Goal: Check status: Check status

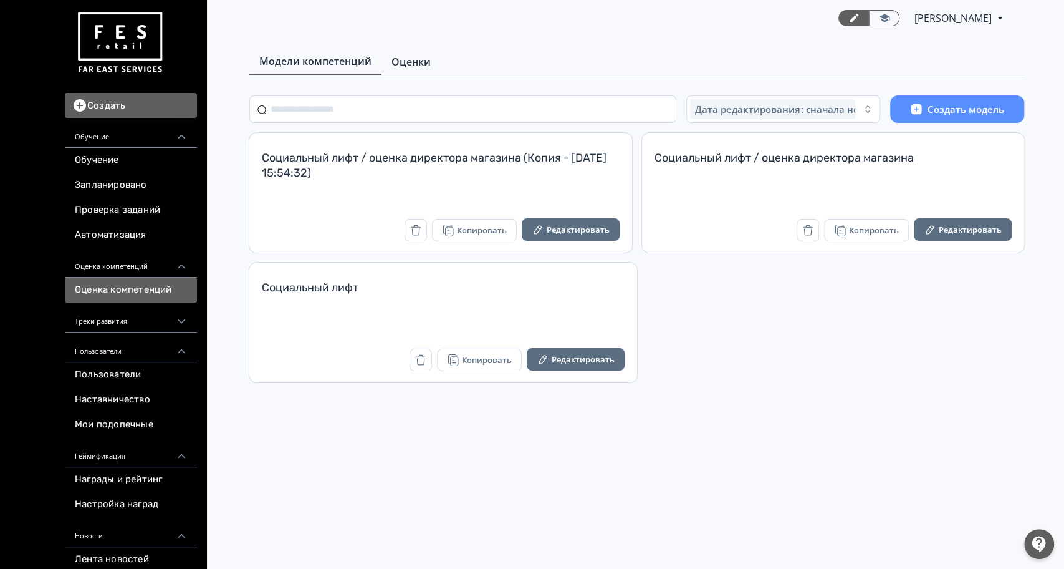
click at [397, 62] on span "Оценки" at bounding box center [411, 61] width 39 height 15
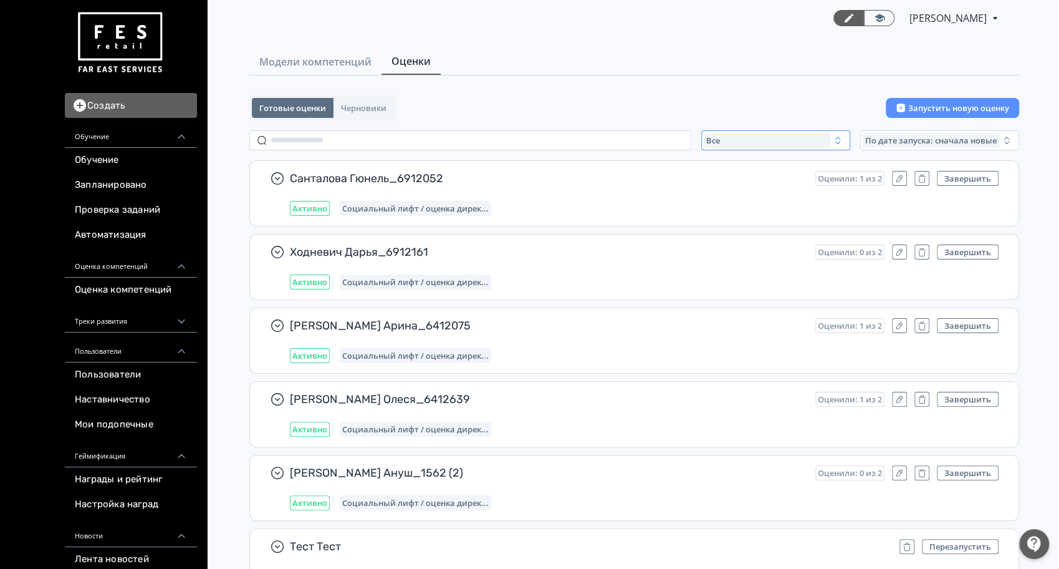
click at [757, 140] on div "Все" at bounding box center [767, 140] width 127 height 15
click at [744, 186] on span "Активные" at bounding box center [741, 191] width 46 height 12
click at [384, 132] on input "text" at bounding box center [470, 140] width 442 height 20
paste input "**********"
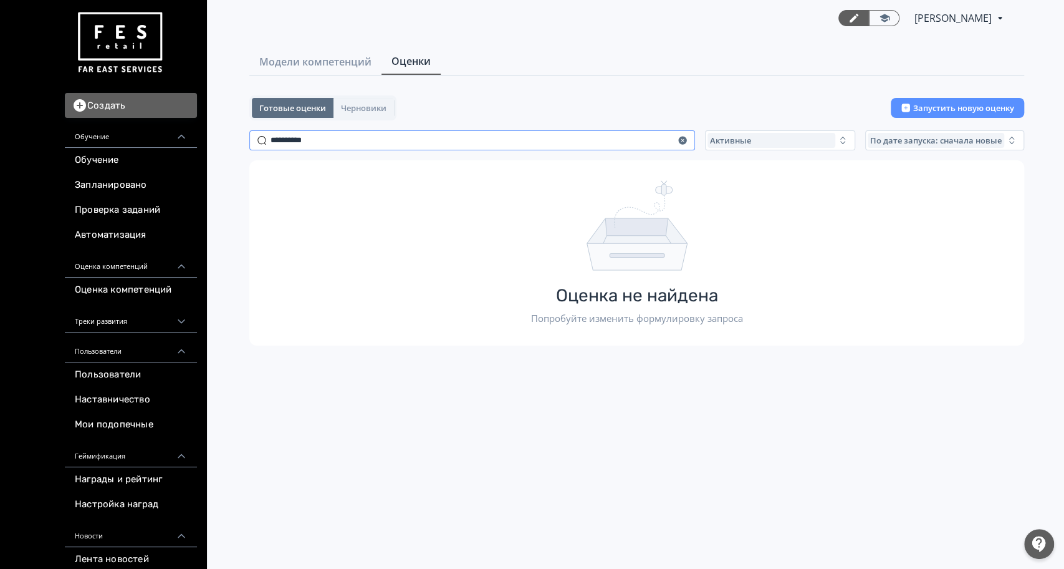
click at [688, 140] on input "**********" at bounding box center [472, 140] width 446 height 20
type input "**********"
click at [680, 142] on icon "button" at bounding box center [682, 140] width 8 height 8
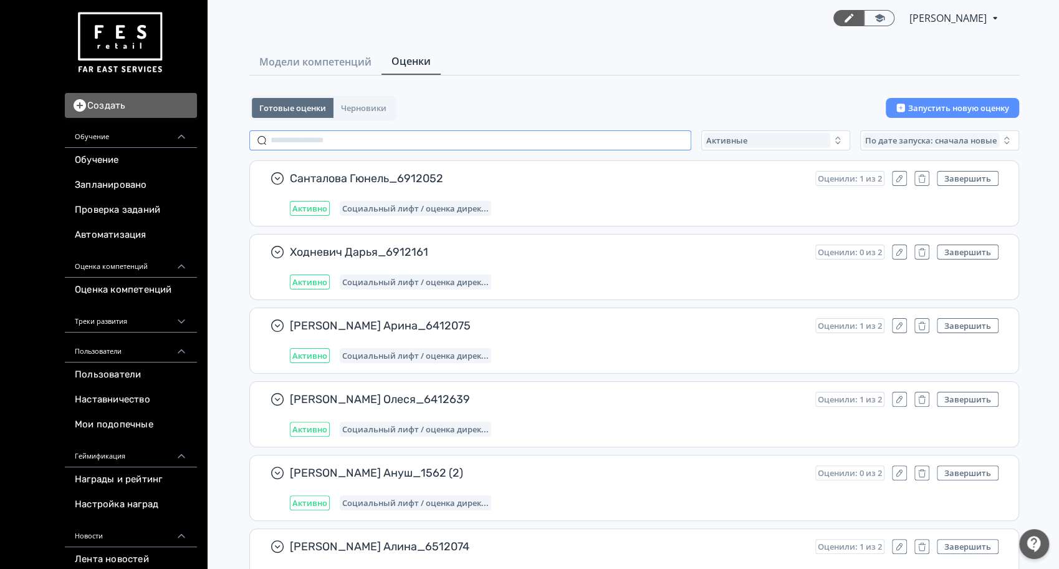
click at [390, 140] on input "text" at bounding box center [470, 140] width 442 height 20
paste input "*********"
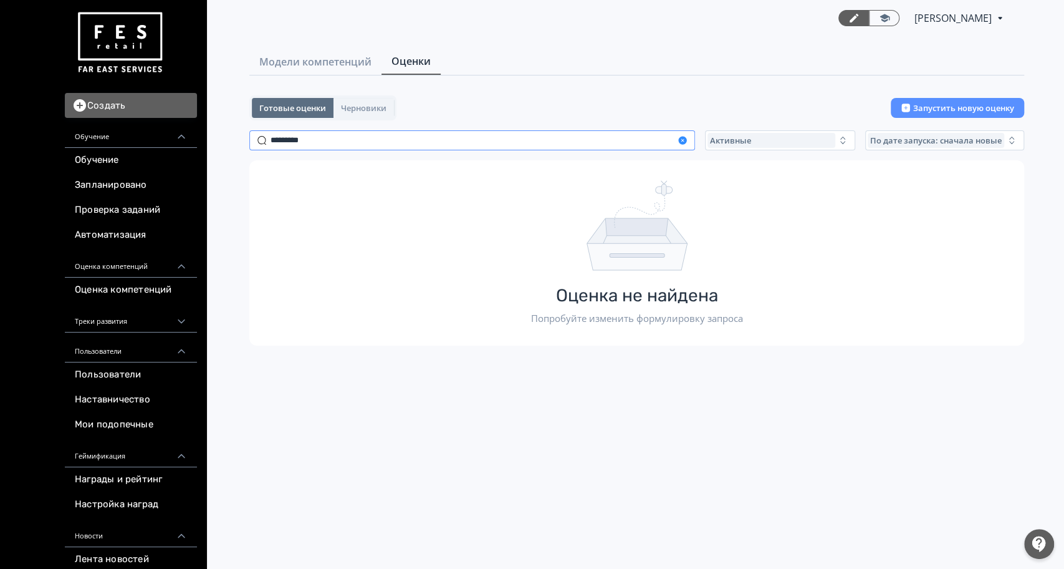
type input "*********"
click at [684, 139] on icon "button" at bounding box center [682, 140] width 8 height 8
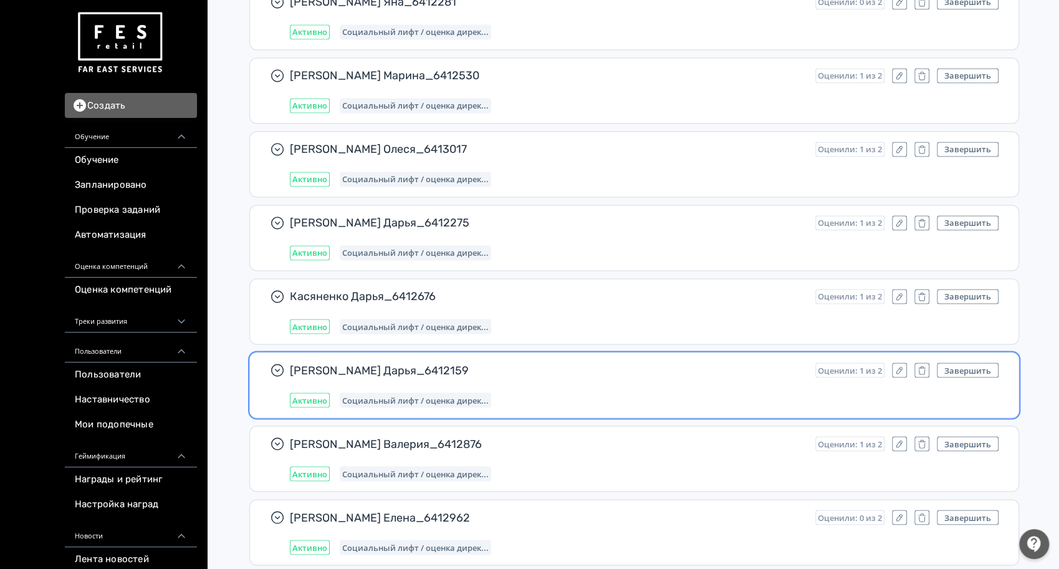
scroll to position [7236, 0]
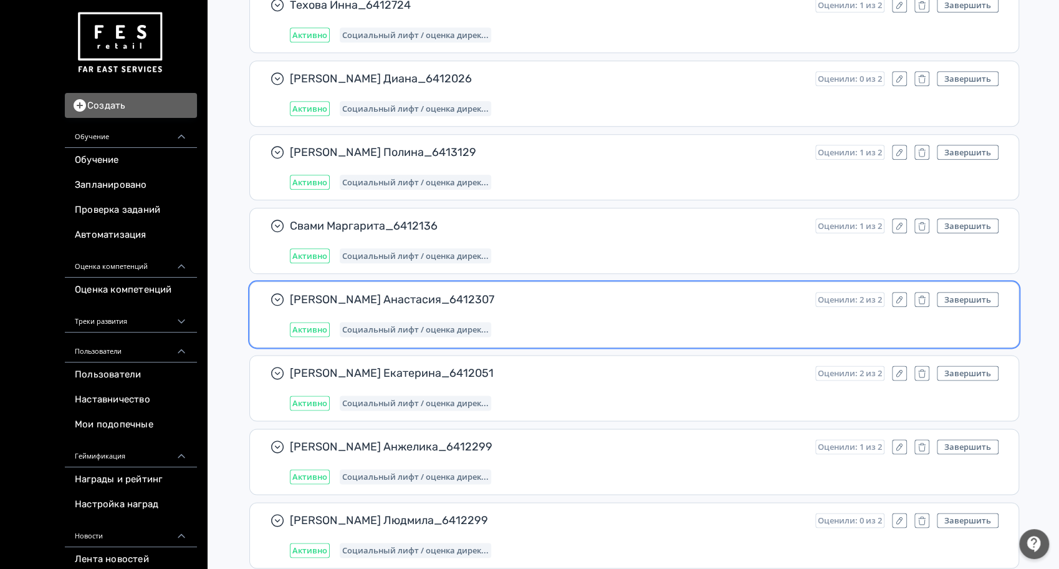
click at [539, 292] on span "[PERSON_NAME] Анастасия_6412307" at bounding box center [548, 299] width 516 height 15
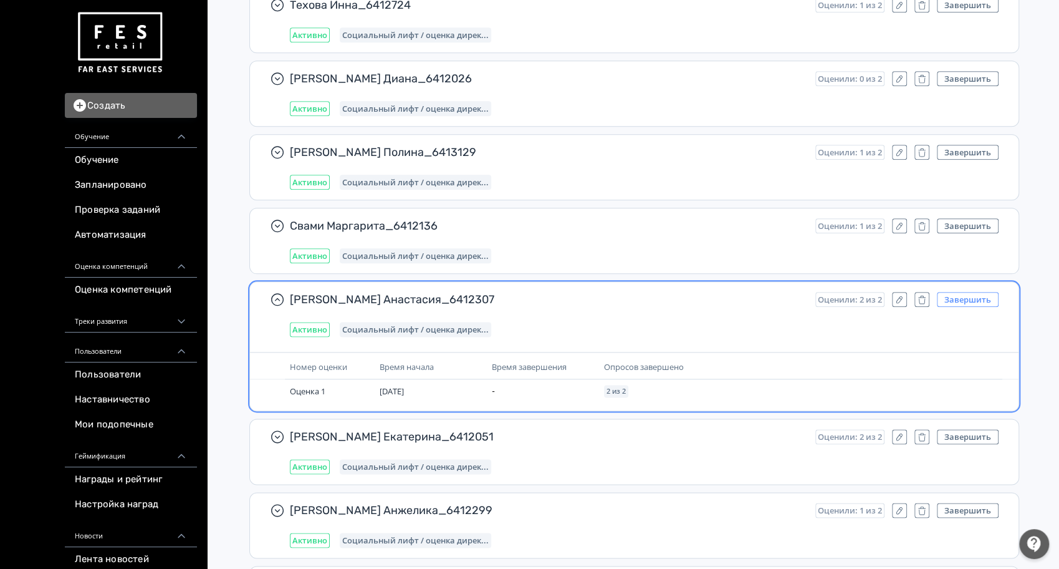
click at [969, 292] on button "Завершить" at bounding box center [968, 299] width 62 height 15
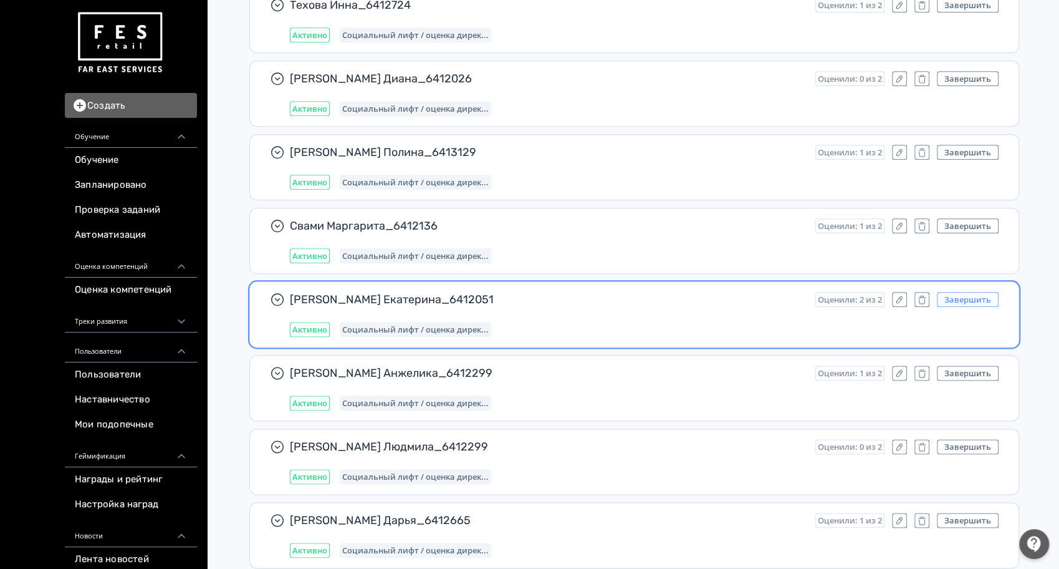
click at [983, 292] on button "Завершить" at bounding box center [968, 299] width 62 height 15
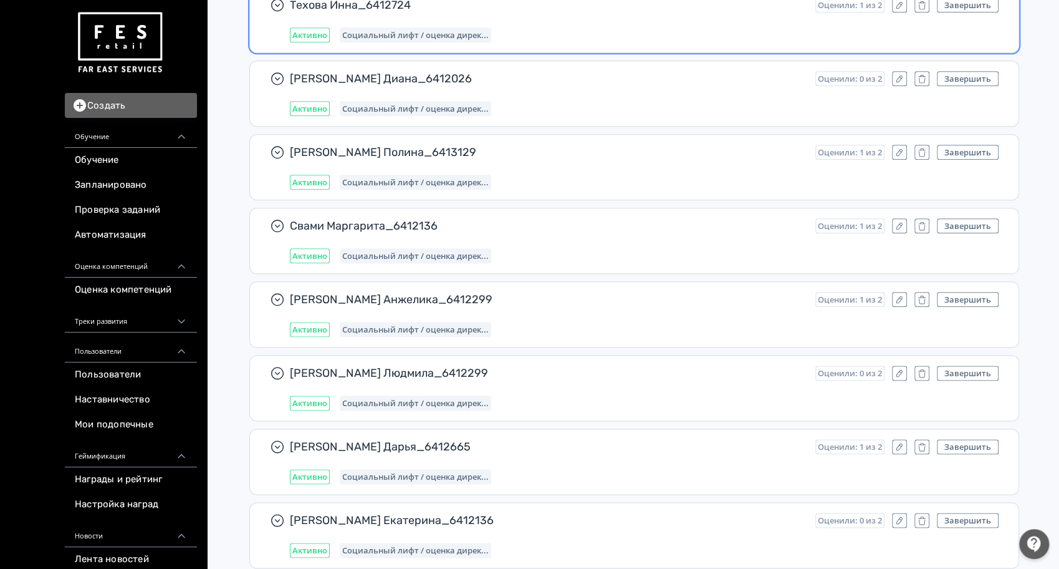
scroll to position [10467, 0]
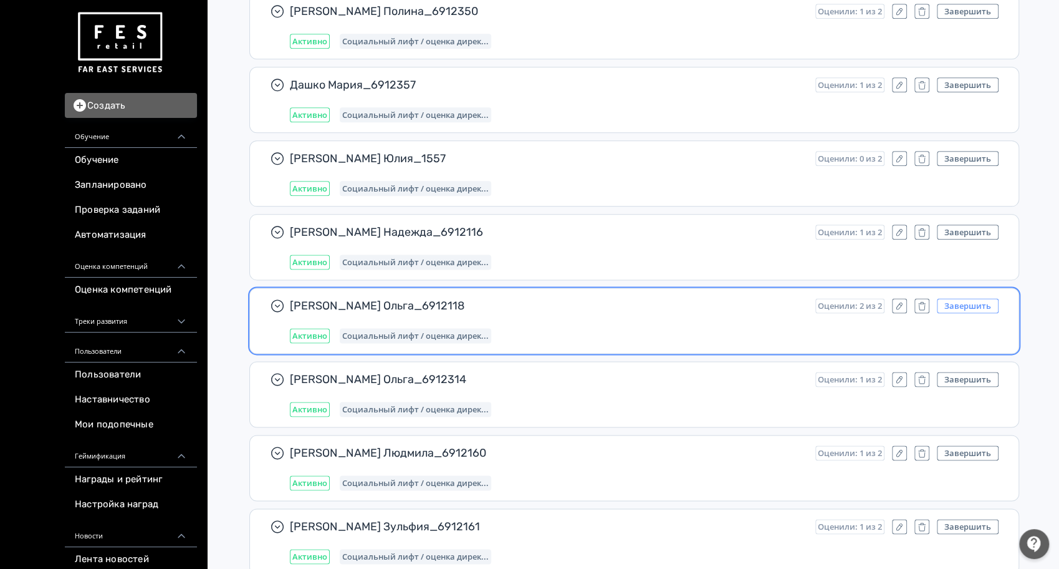
click at [969, 298] on button "Завершить" at bounding box center [968, 305] width 62 height 15
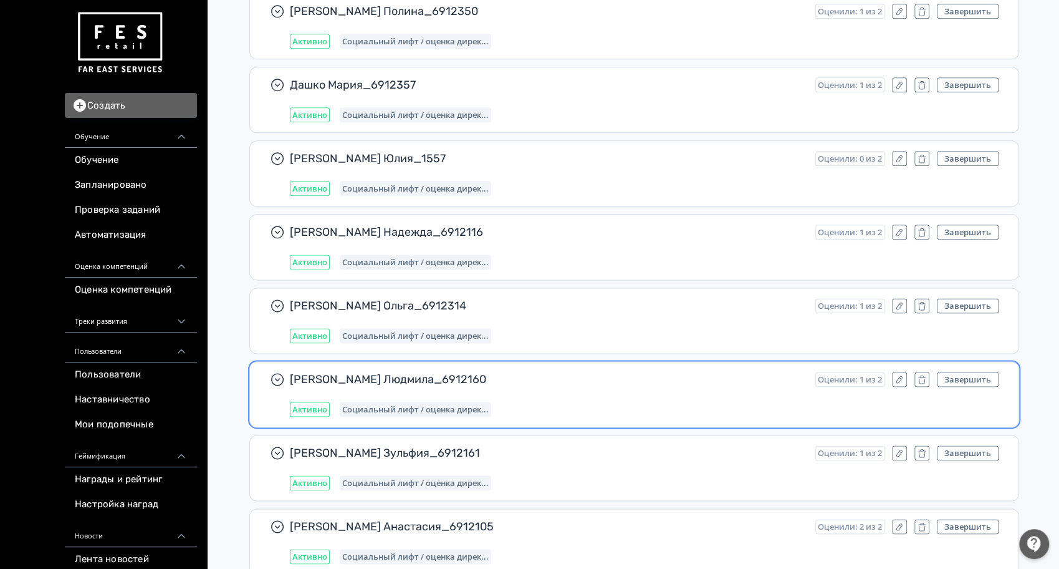
scroll to position [10716, 0]
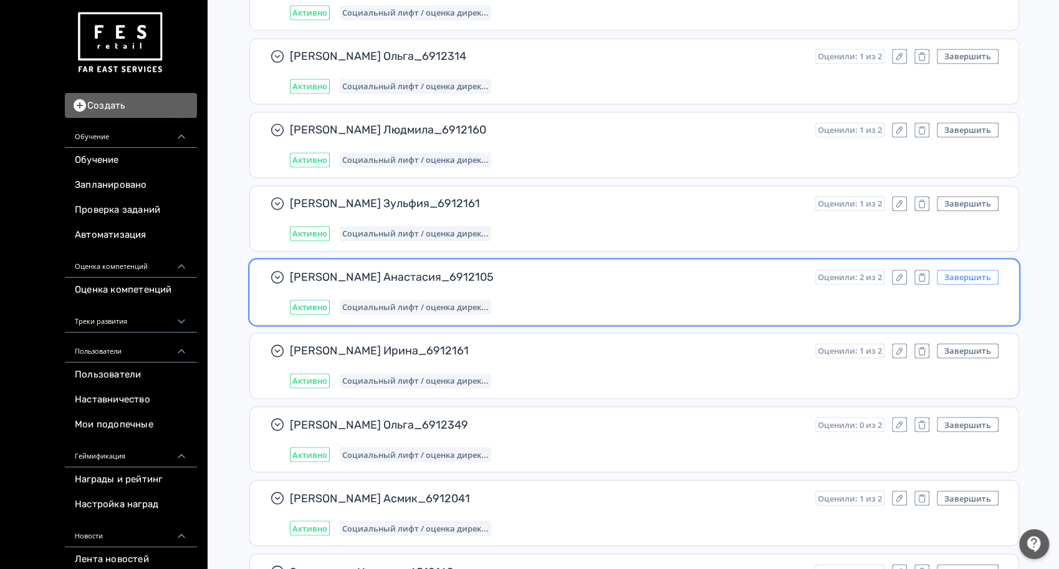
click at [976, 269] on button "Завершить" at bounding box center [968, 276] width 62 height 15
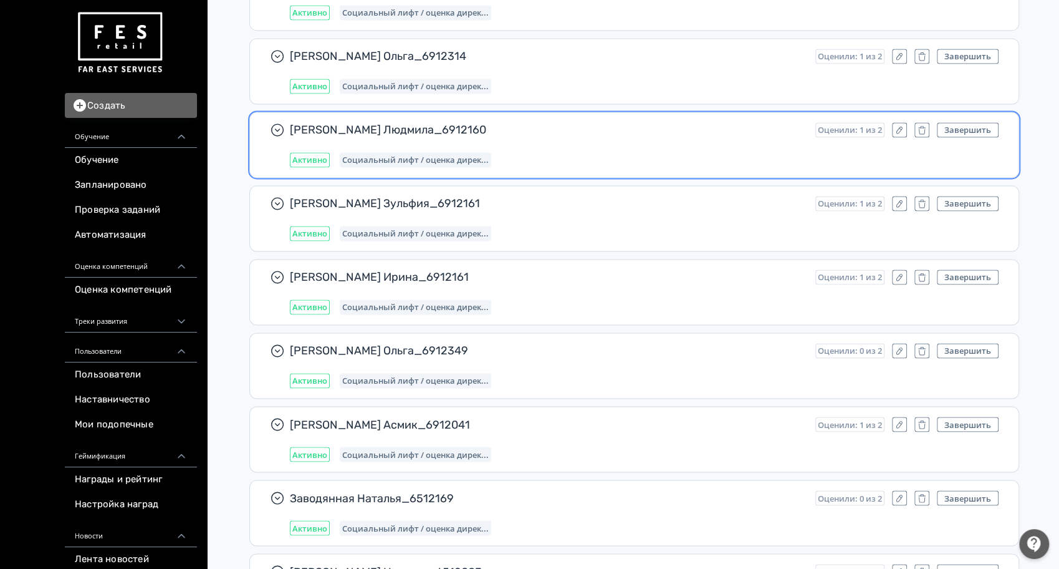
scroll to position [11936, 0]
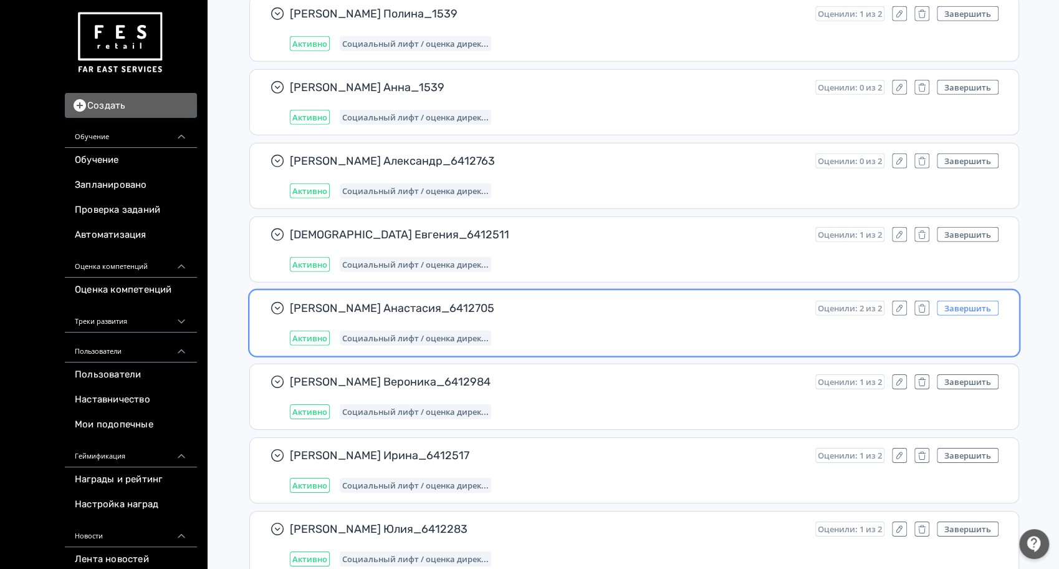
click at [975, 301] on button "Завершить" at bounding box center [968, 308] width 62 height 15
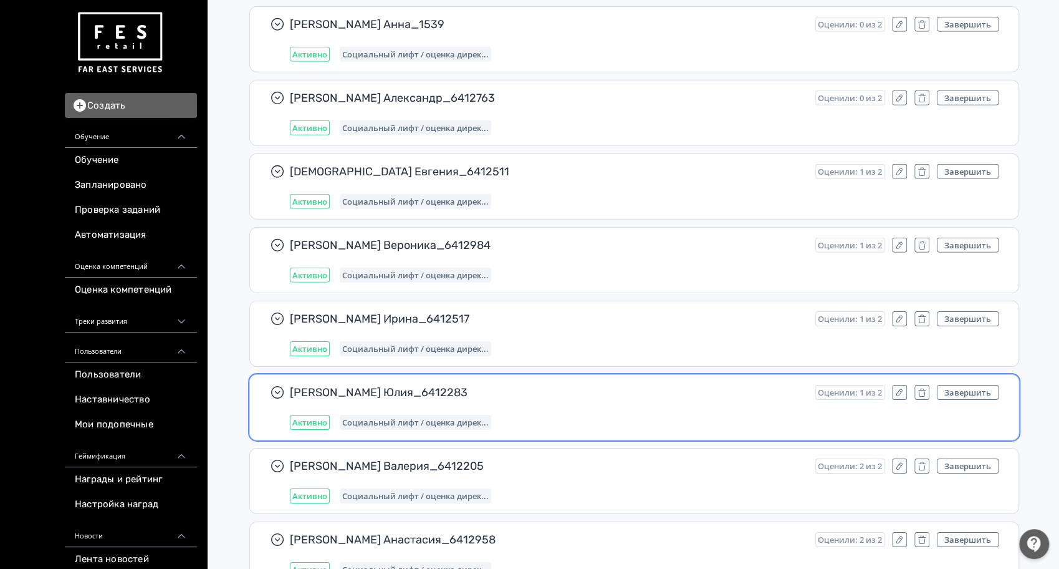
scroll to position [12185, 0]
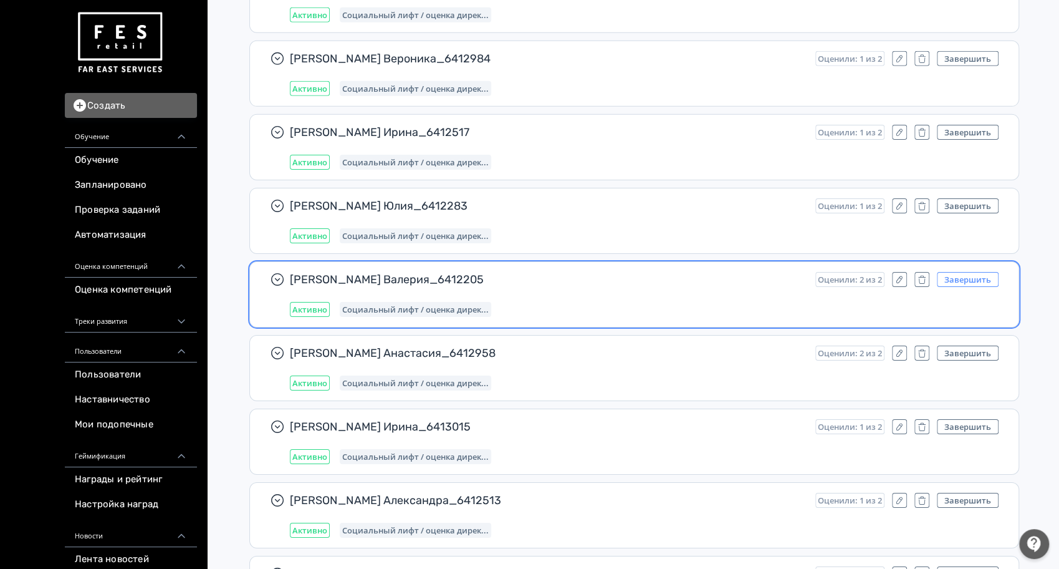
click at [954, 272] on button "Завершить" at bounding box center [968, 279] width 62 height 15
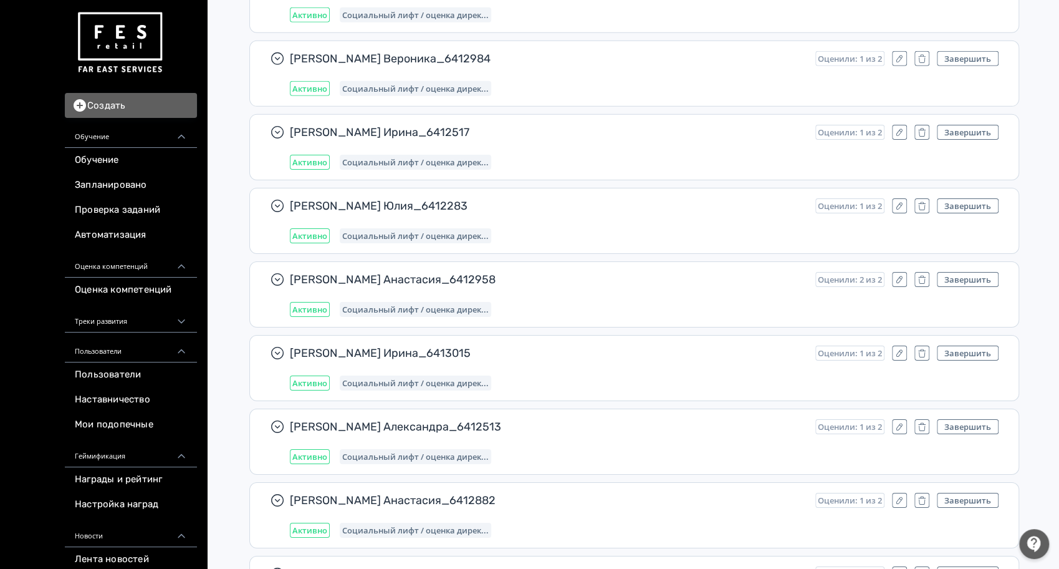
click at [954, 272] on button "Завершить" at bounding box center [968, 279] width 62 height 15
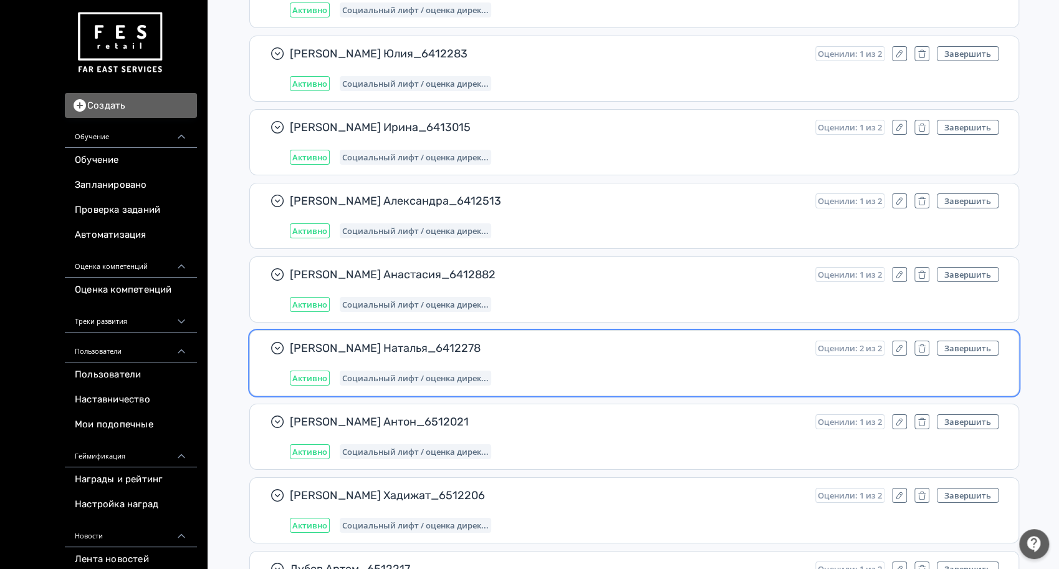
scroll to position [12351, 0]
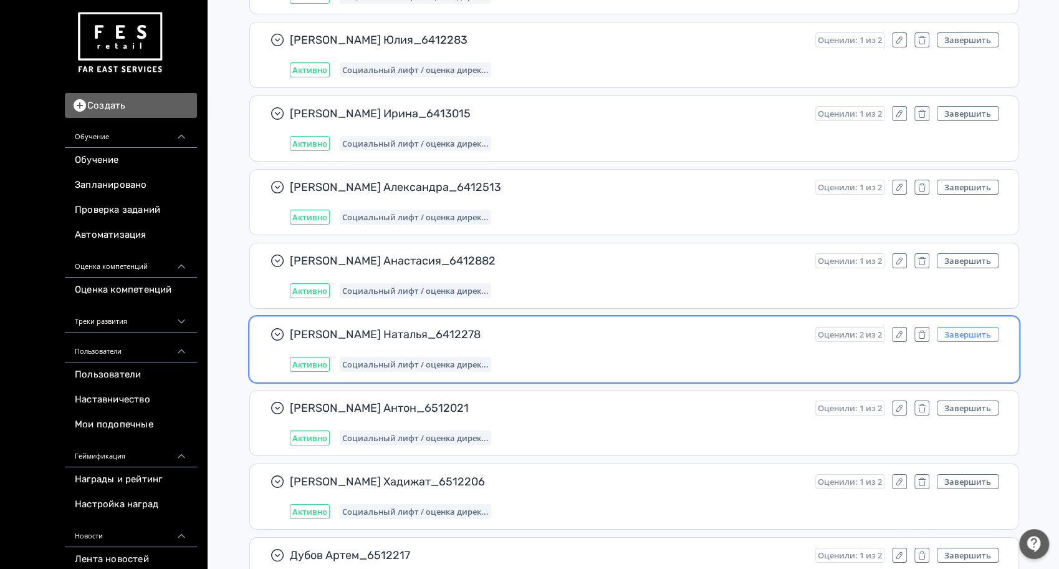
click at [965, 327] on button "Завершить" at bounding box center [968, 334] width 62 height 15
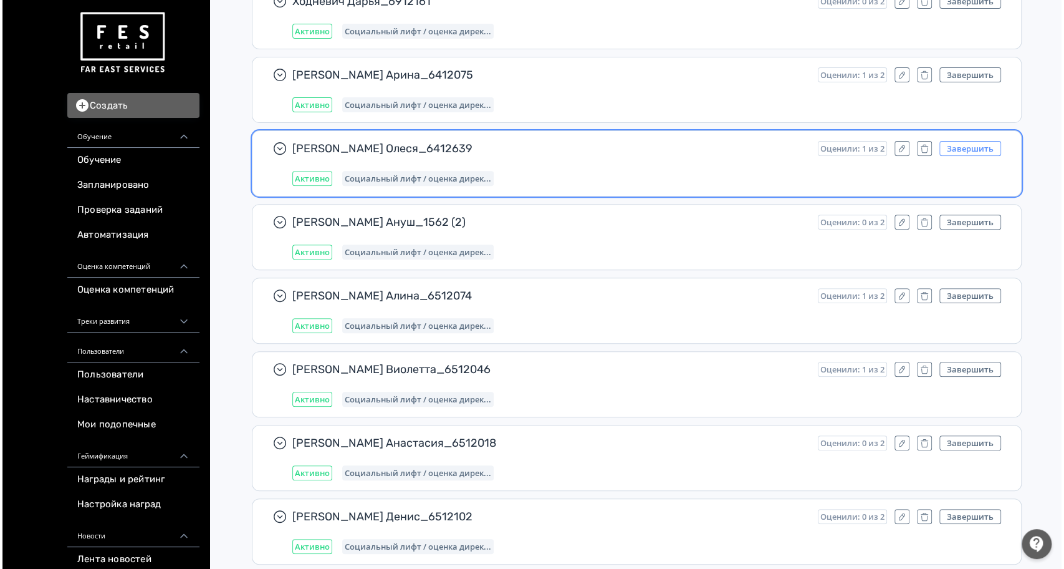
scroll to position [0, 0]
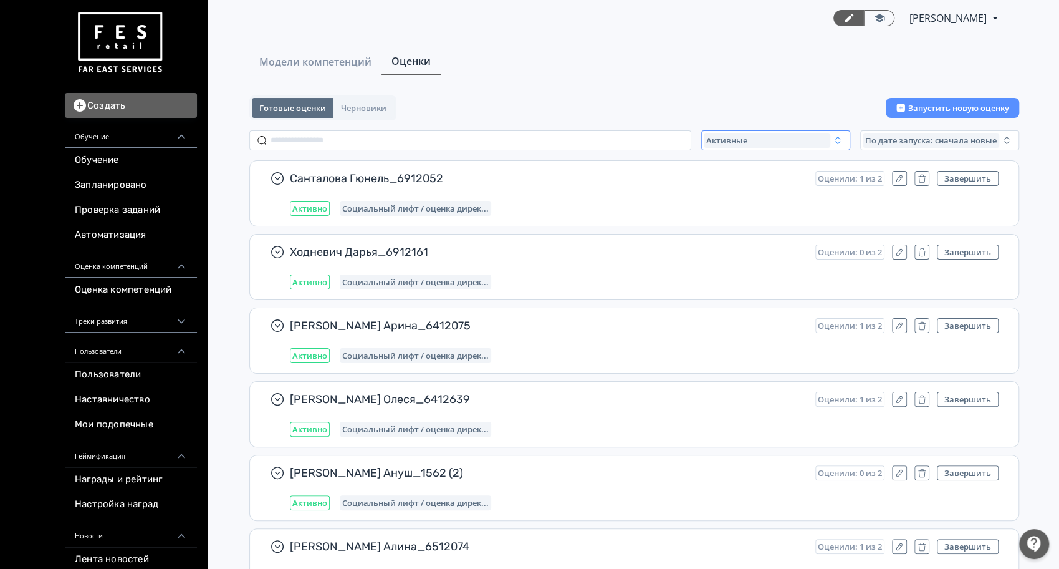
click at [723, 148] on button "Активные" at bounding box center [775, 140] width 149 height 20
click at [728, 214] on span "Завершенные" at bounding box center [750, 214] width 65 height 12
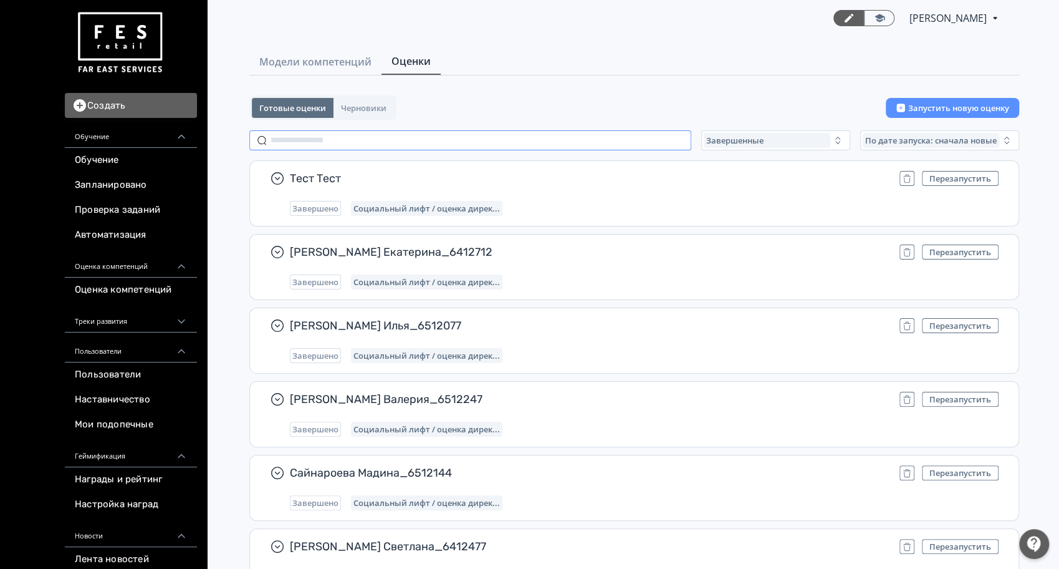
click at [438, 138] on input "text" at bounding box center [470, 140] width 442 height 20
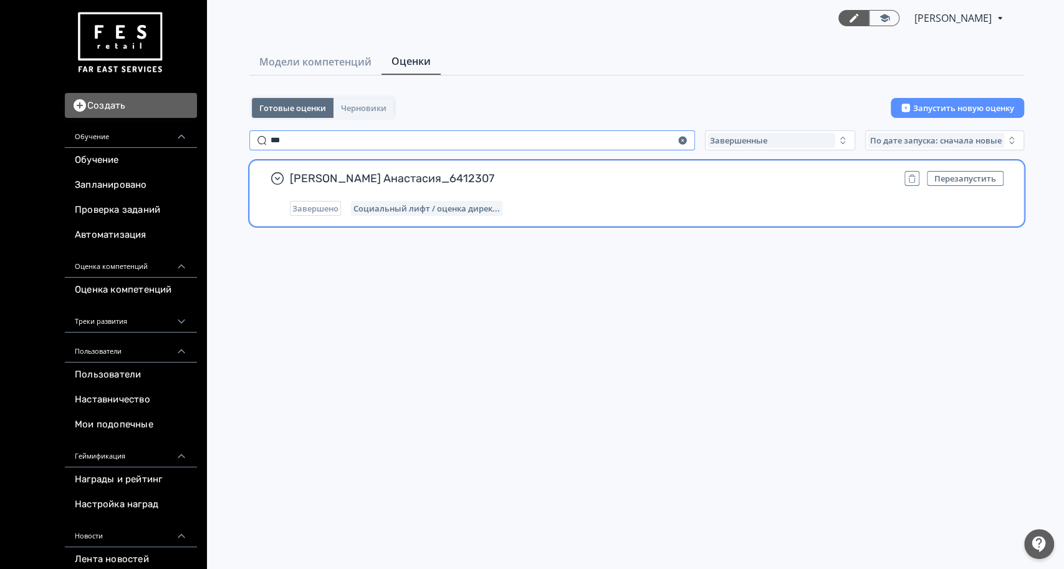
type input "***"
click at [632, 185] on div "[PERSON_NAME] Анастасия_6412307 Перезапустить Завершено Социальный лифт / оценк…" at bounding box center [647, 193] width 714 height 45
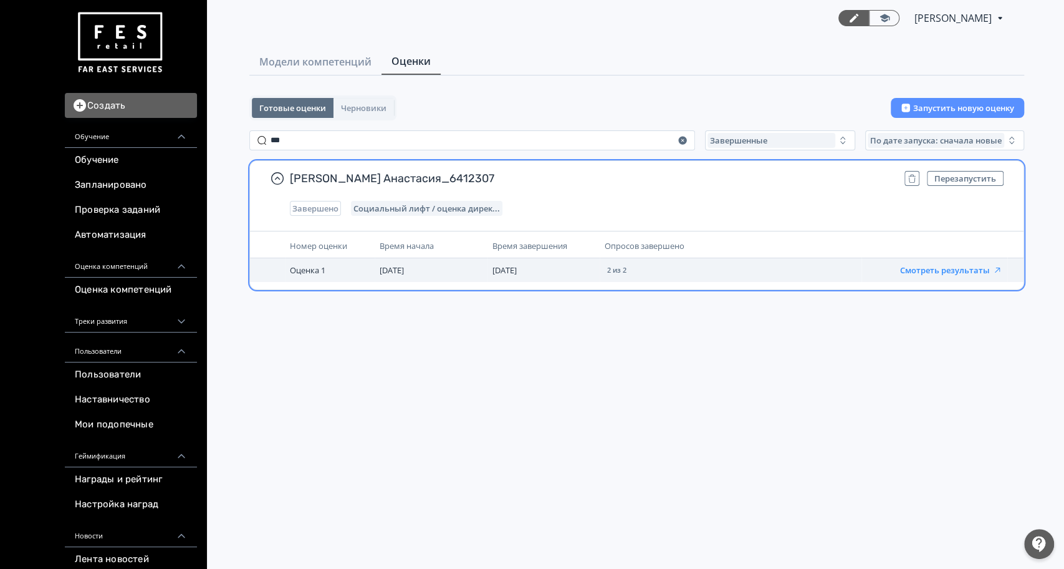
click at [973, 266] on button "Смотреть результаты" at bounding box center [951, 270] width 102 height 10
